Goal: Navigation & Orientation: Find specific page/section

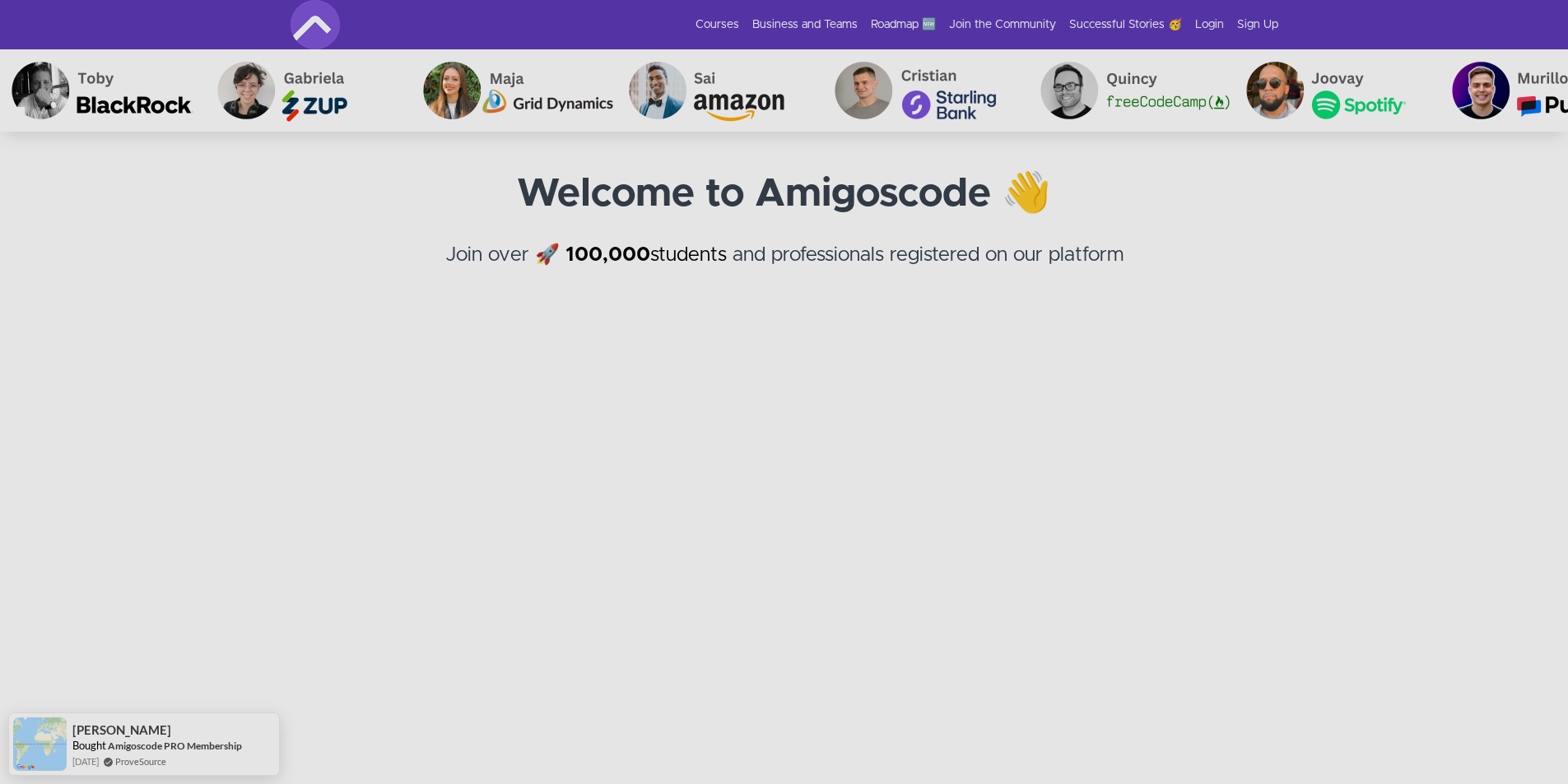
click at [1257, 26] on link "Sign Up" at bounding box center [1258, 25] width 41 height 17
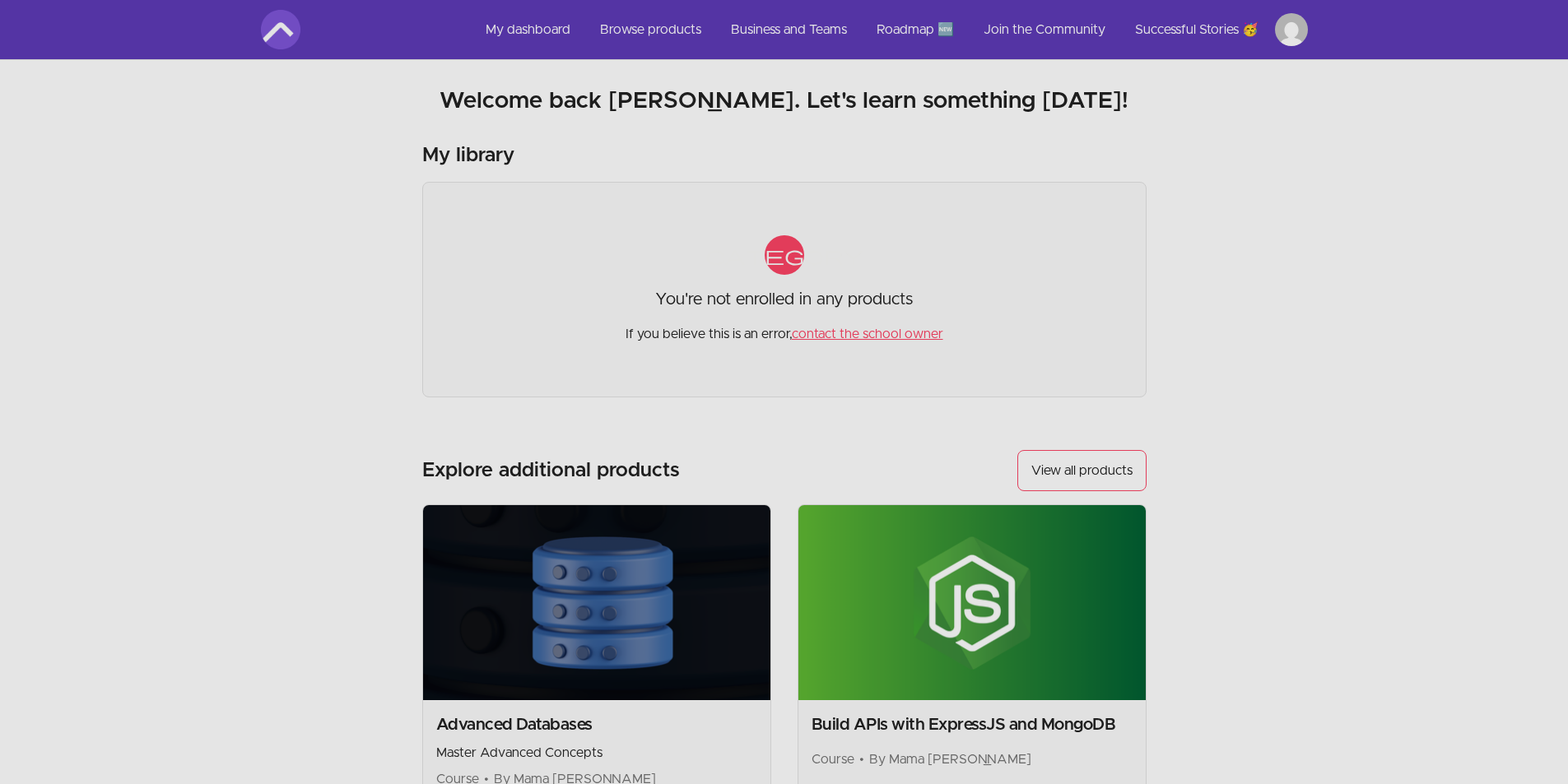
click at [1078, 475] on link "View all products" at bounding box center [1082, 470] width 130 height 41
